Goal: Check status: Check status

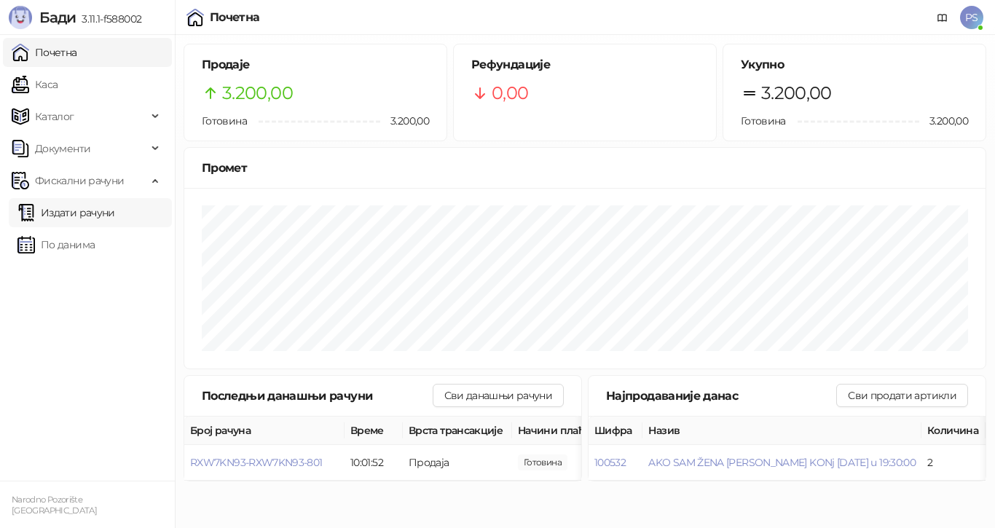
click at [88, 210] on link "Издати рачуни" at bounding box center [66, 212] width 98 height 29
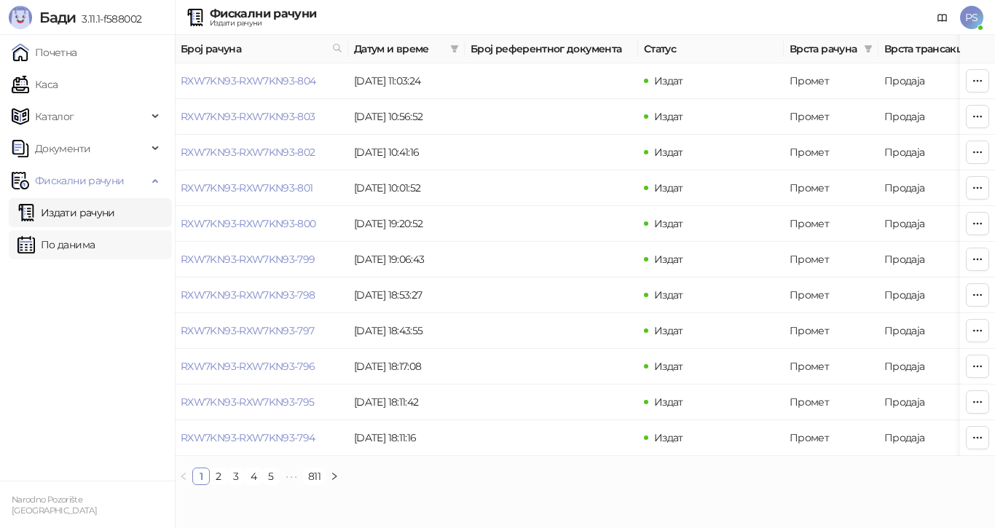
click at [94, 248] on link "По данима" at bounding box center [55, 244] width 77 height 29
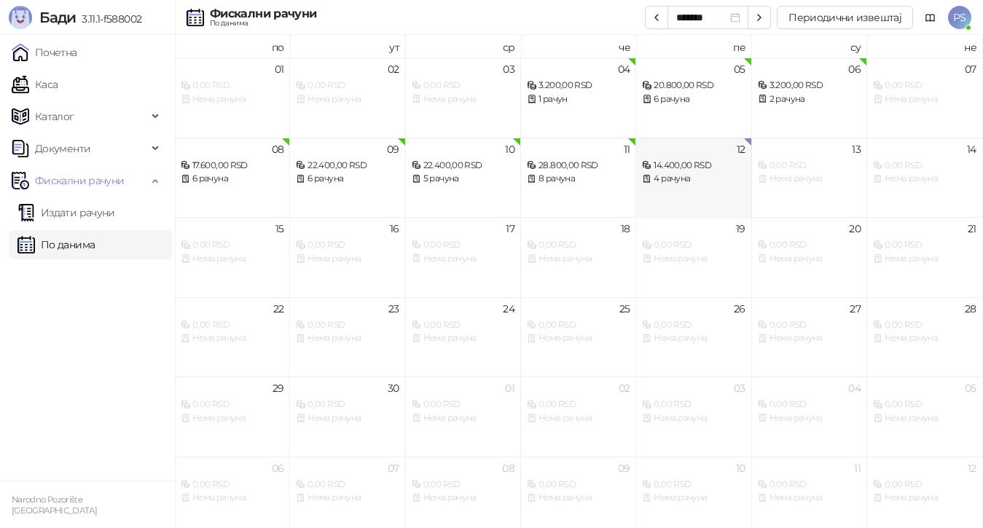
click at [669, 177] on div "4 рачуна" at bounding box center [693, 179] width 103 height 14
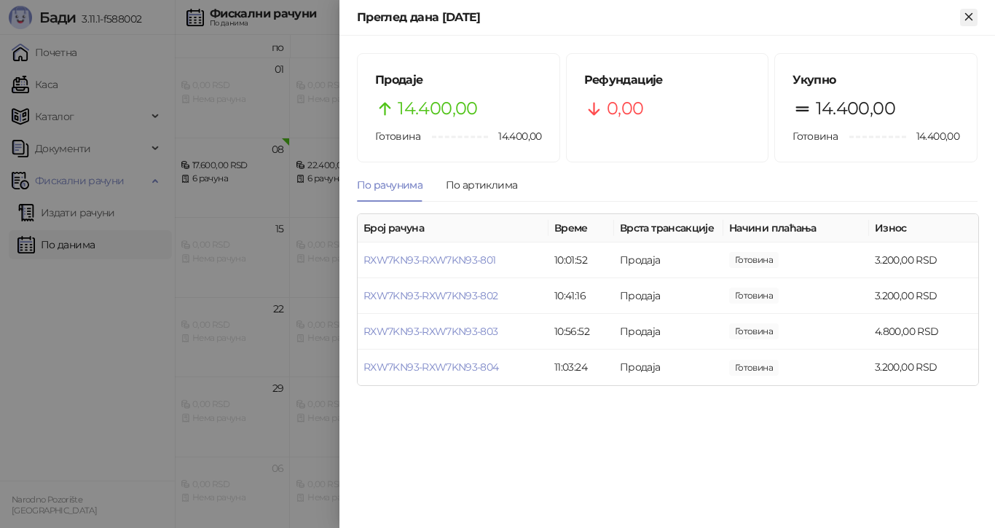
click at [967, 12] on icon "Close" at bounding box center [968, 16] width 13 height 13
